Goal: Navigation & Orientation: Find specific page/section

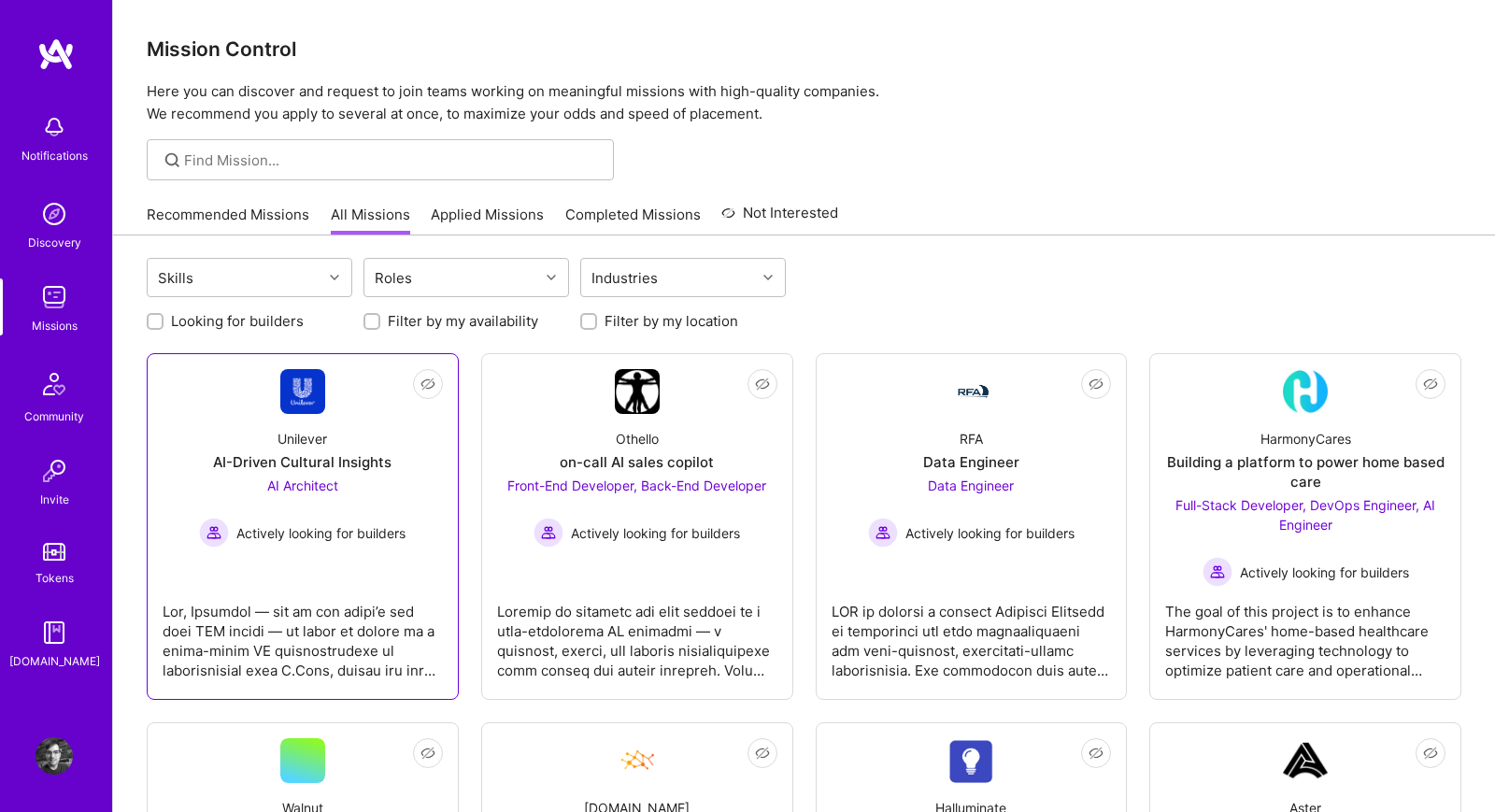
click at [300, 623] on div at bounding box center [303, 633] width 280 height 93
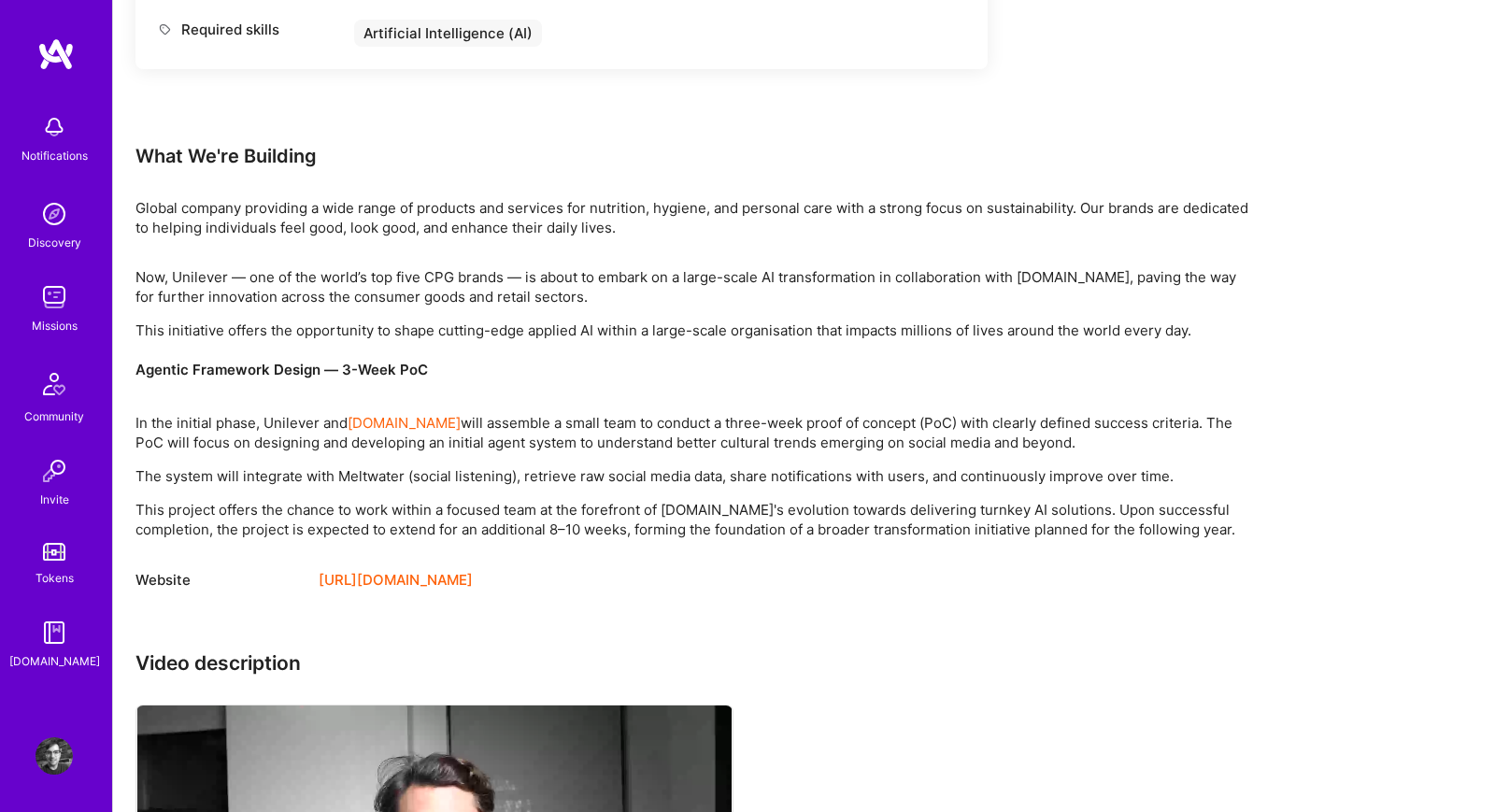
scroll to position [1148, 0]
click at [53, 298] on img at bounding box center [53, 297] width 37 height 37
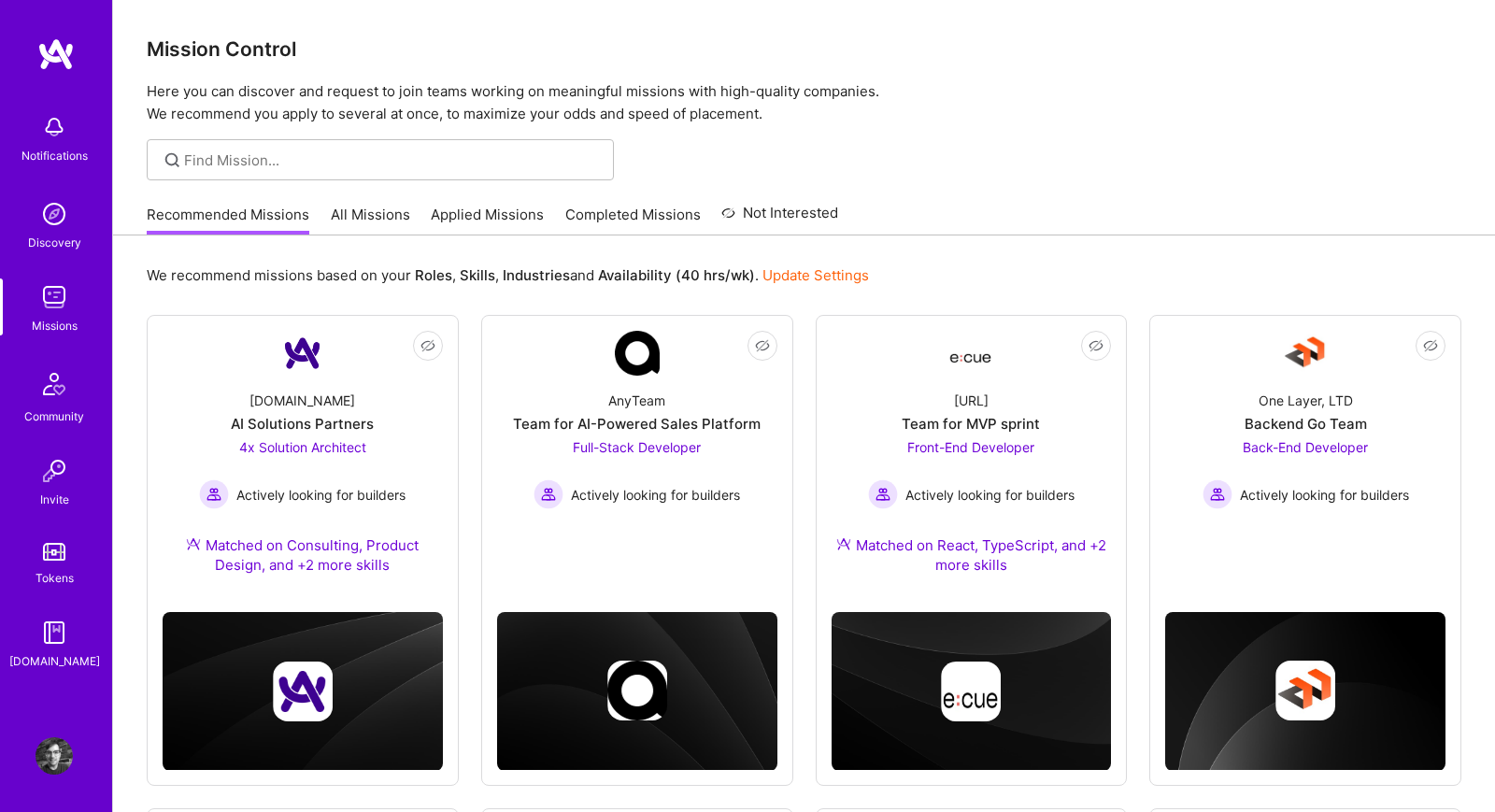
click at [361, 224] on link "All Missions" at bounding box center [371, 220] width 80 height 31
